Goal: Information Seeking & Learning: Learn about a topic

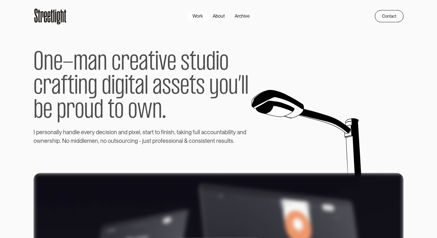
click at [198, 16] on div "Work" at bounding box center [198, 16] width 10 height 7
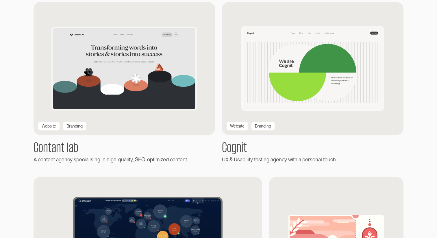
scroll to position [307, 0]
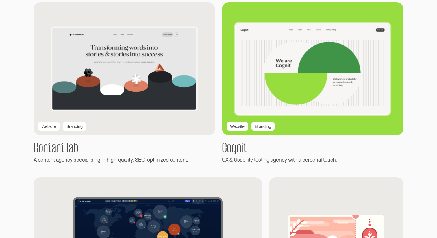
click at [289, 68] on img at bounding box center [313, 69] width 200 height 146
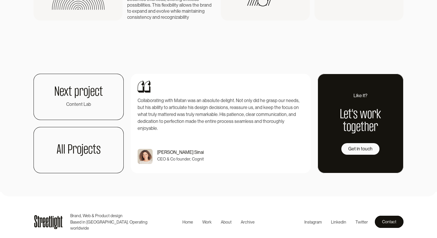
scroll to position [1357, 0]
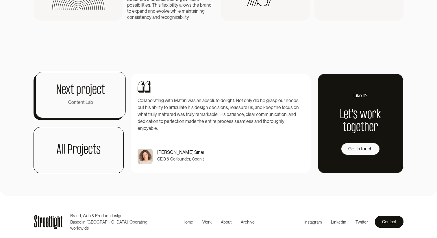
click at [75, 103] on div "Content Lab" at bounding box center [80, 102] width 25 height 7
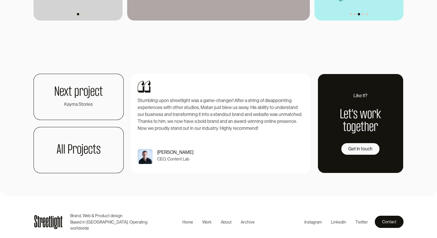
scroll to position [1600, 0]
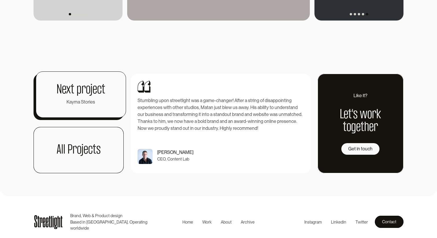
click at [56, 117] on link "Next project Kayma Stories" at bounding box center [81, 94] width 90 height 46
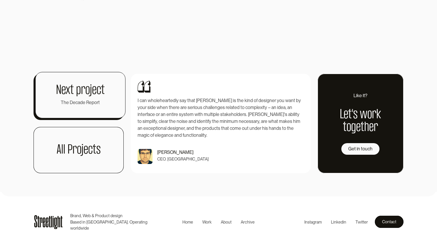
scroll to position [1459, 0]
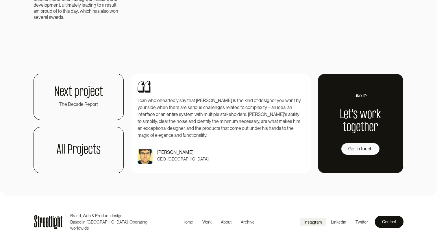
click at [312, 220] on div "Instagram" at bounding box center [313, 222] width 17 height 6
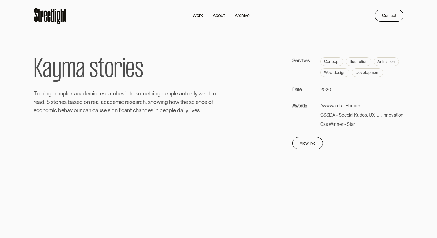
scroll to position [0, 0]
click at [44, 15] on icon at bounding box center [45, 16] width 3 height 11
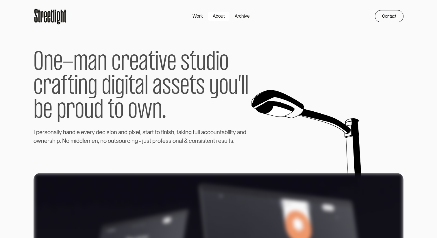
click at [213, 19] on div "About" at bounding box center [219, 16] width 12 height 7
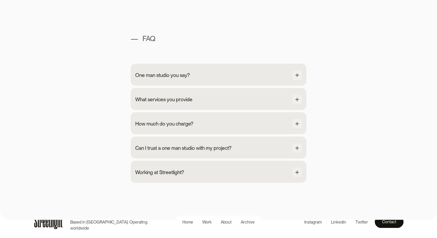
scroll to position [536, 0]
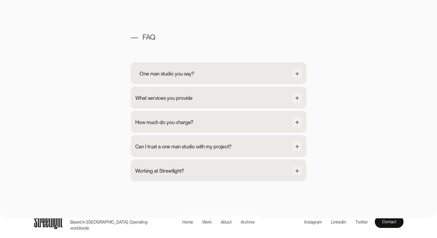
click at [221, 74] on div "One man studio you say?" at bounding box center [218, 74] width 167 height 10
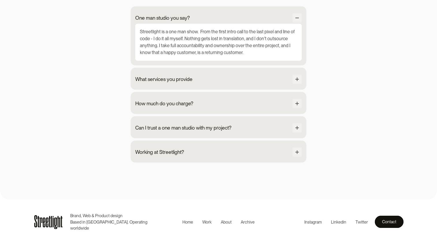
scroll to position [595, 0]
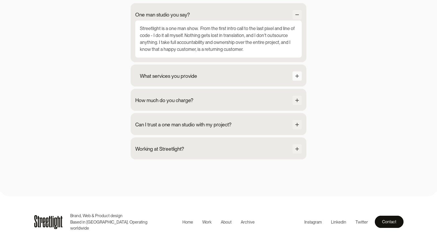
click at [296, 77] on div at bounding box center [297, 75] width 9 height 9
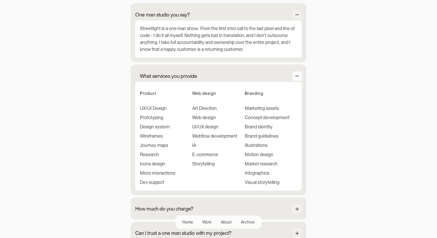
click at [296, 77] on div at bounding box center [297, 75] width 9 height 9
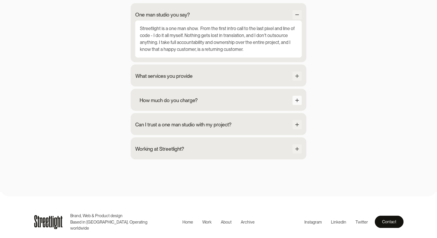
click at [295, 98] on div at bounding box center [297, 100] width 9 height 9
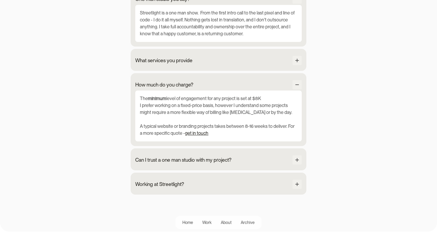
scroll to position [611, 0]
click at [268, 163] on div "Can I trust a one man studio with my project?" at bounding box center [218, 160] width 167 height 10
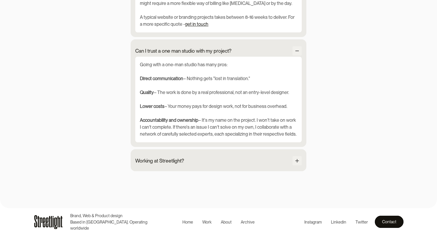
scroll to position [720, 0]
click at [294, 162] on div at bounding box center [297, 160] width 9 height 9
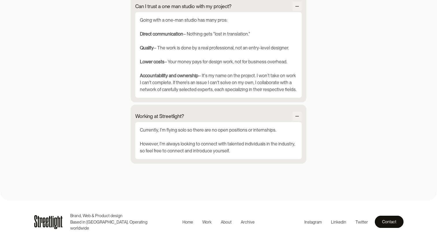
scroll to position [769, 0]
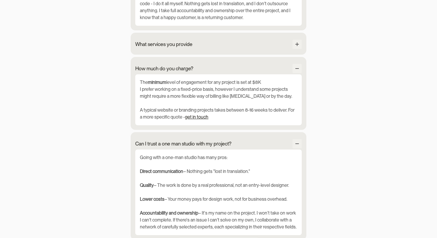
scroll to position [626, 0]
